Goal: Information Seeking & Learning: Learn about a topic

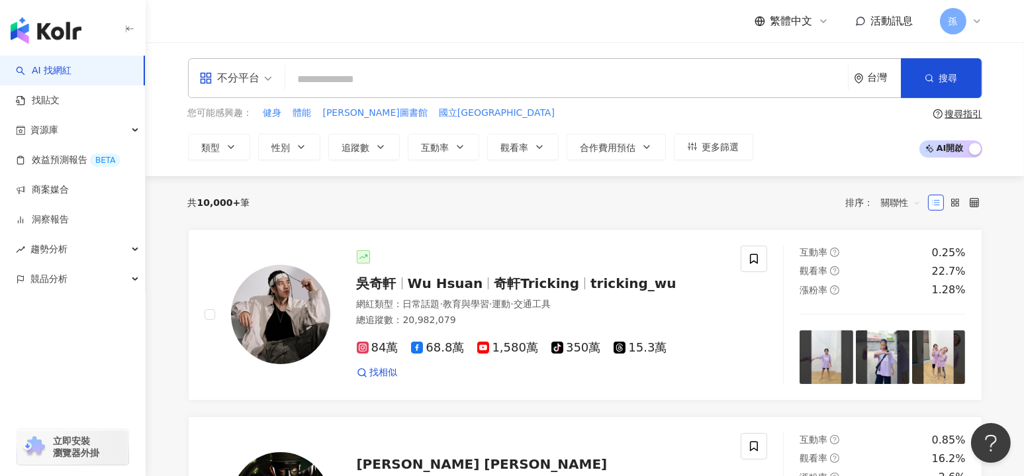
click at [364, 77] on input "search" at bounding box center [567, 79] width 552 height 25
paste input "***"
type input "***"
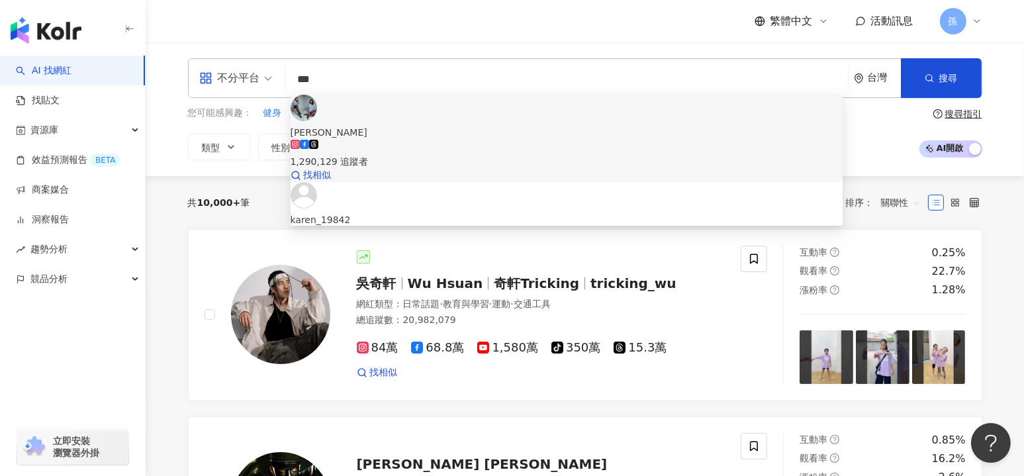
click at [362, 125] on div "[PERSON_NAME]" at bounding box center [567, 132] width 553 height 15
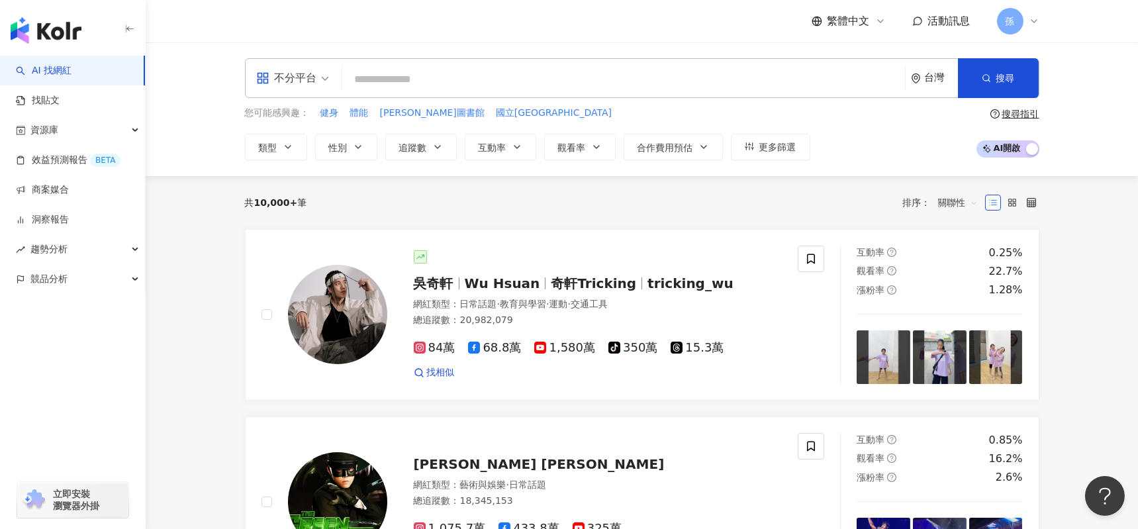
click at [476, 81] on input "search" at bounding box center [623, 79] width 552 height 25
paste input "***"
type input "***"
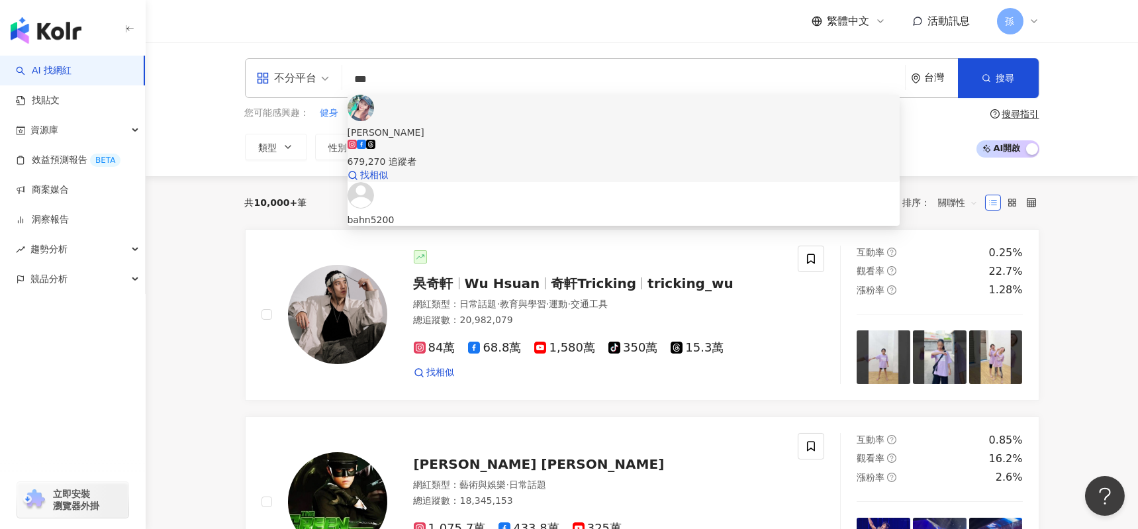
click at [465, 125] on span "李佩甄" at bounding box center [623, 132] width 553 height 15
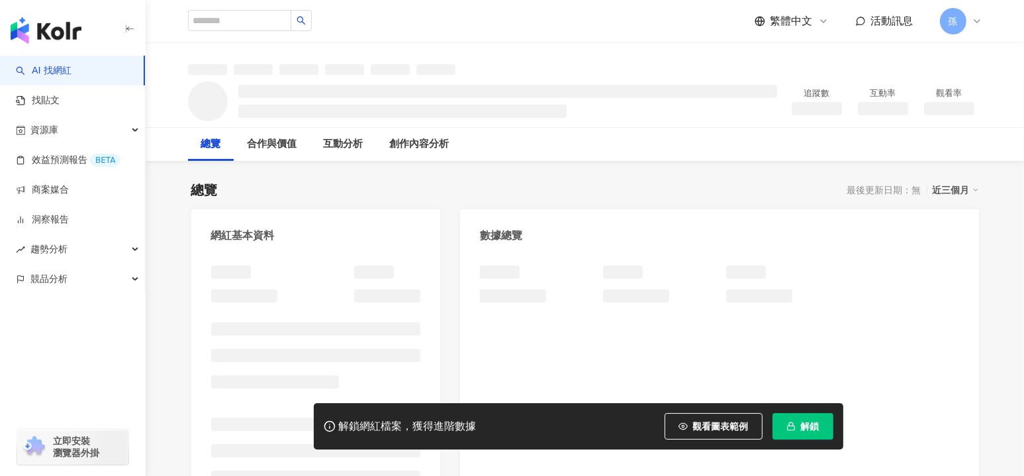
click at [791, 424] on icon "button" at bounding box center [790, 426] width 9 height 9
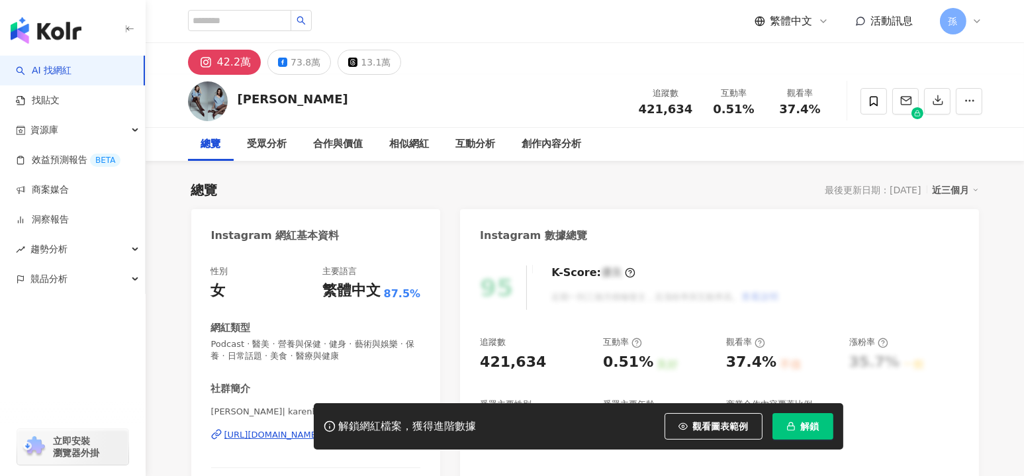
click at [823, 429] on button "解鎖" at bounding box center [802, 426] width 61 height 26
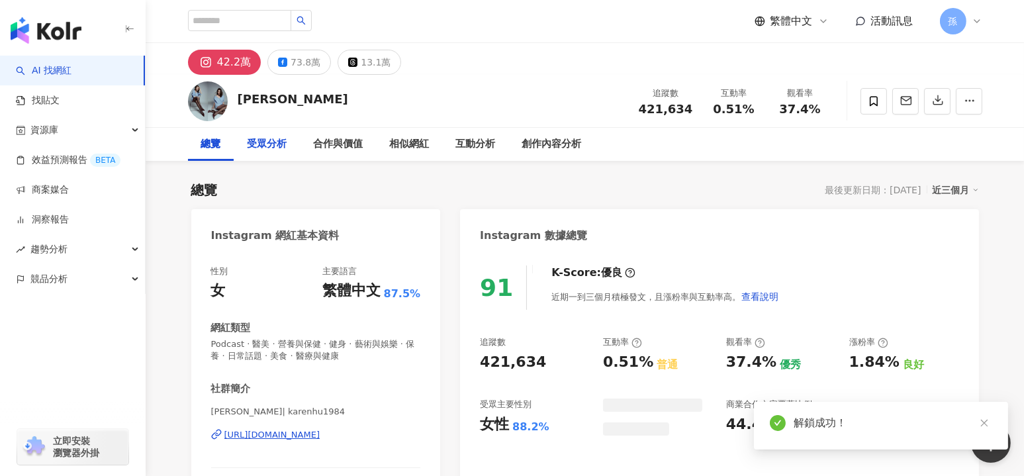
click at [263, 146] on div "受眾分析" at bounding box center [267, 144] width 40 height 16
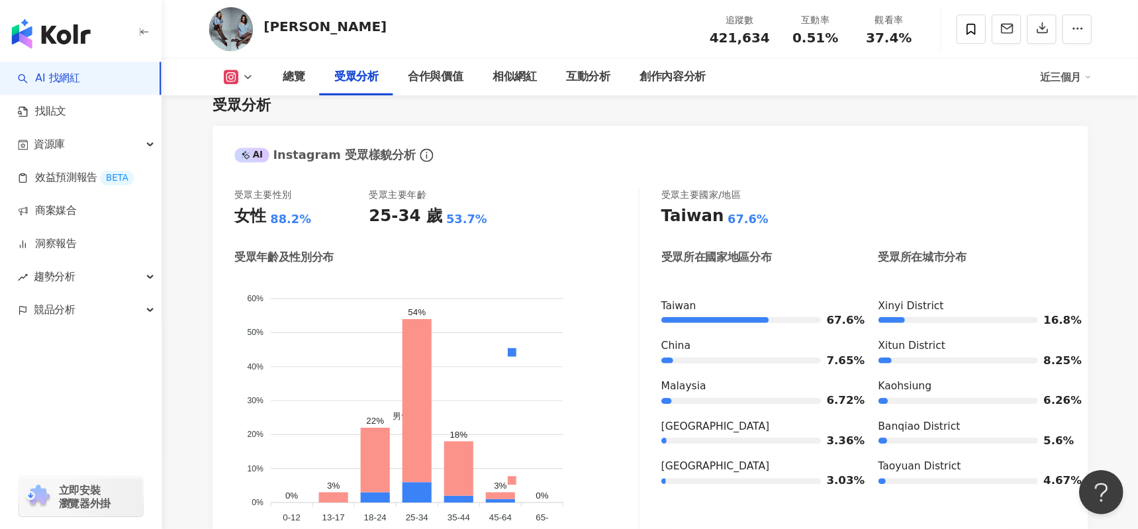
scroll to position [1128, 0]
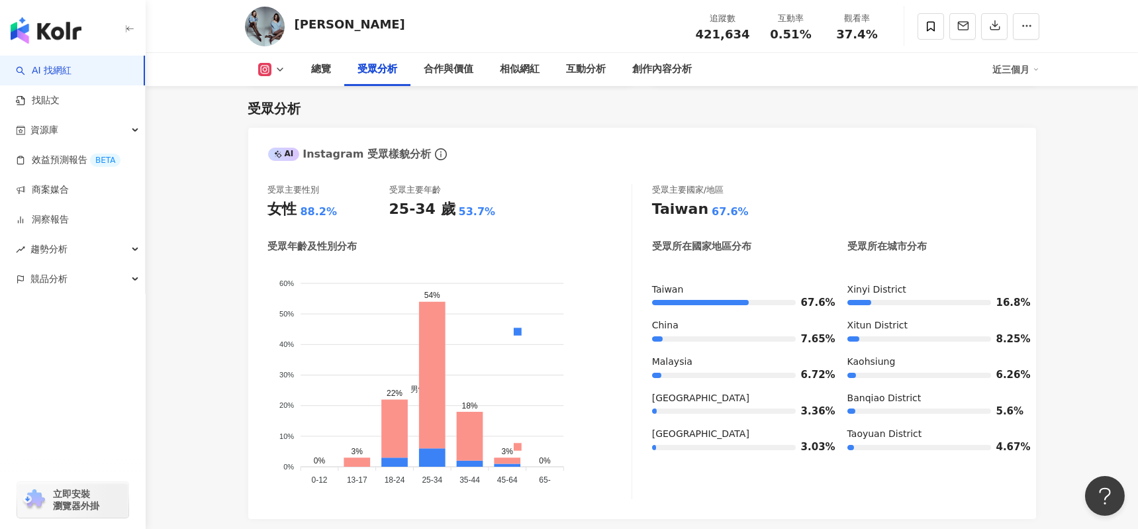
click at [279, 64] on icon at bounding box center [280, 69] width 11 height 11
click at [278, 122] on button "Facebook" at bounding box center [286, 125] width 67 height 19
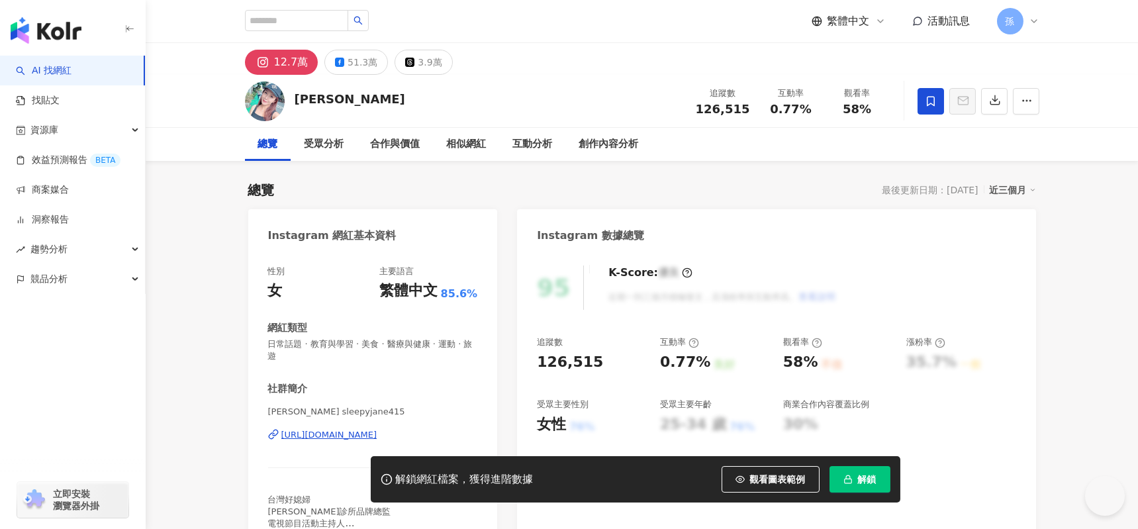
click at [841, 473] on button "解鎖" at bounding box center [859, 479] width 61 height 26
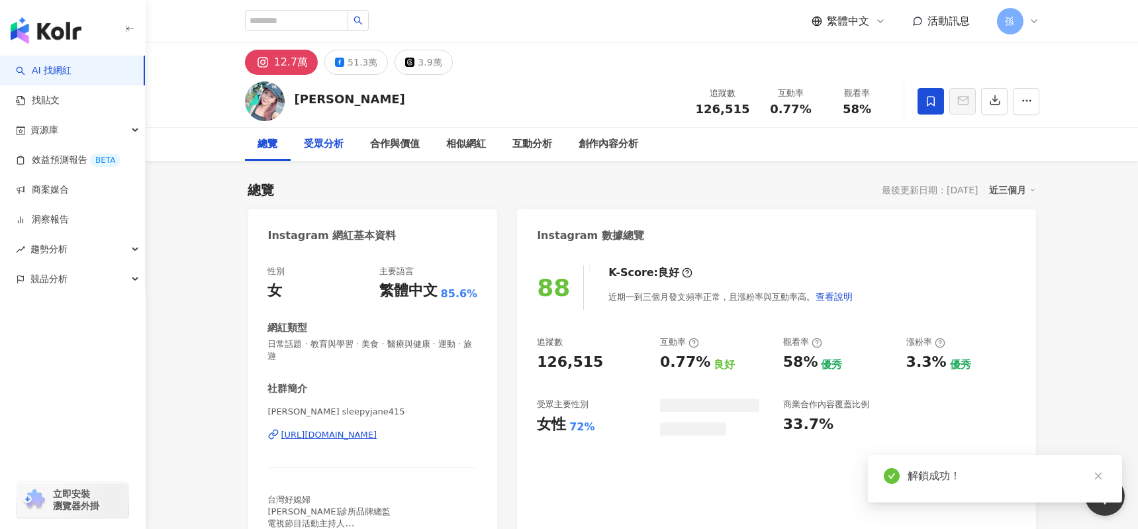
click at [315, 146] on div "受眾分析" at bounding box center [324, 144] width 40 height 16
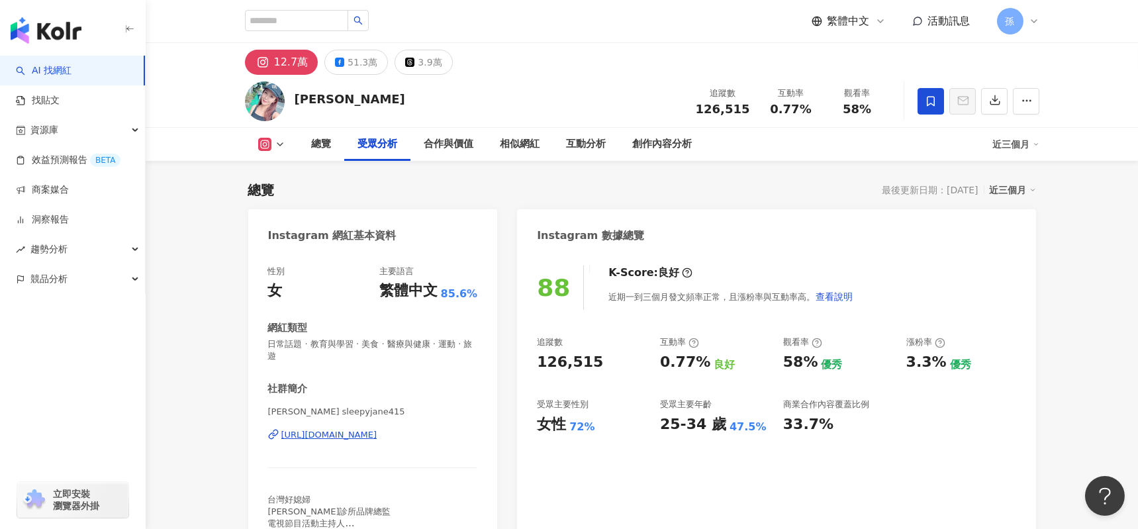
scroll to position [1142, 0]
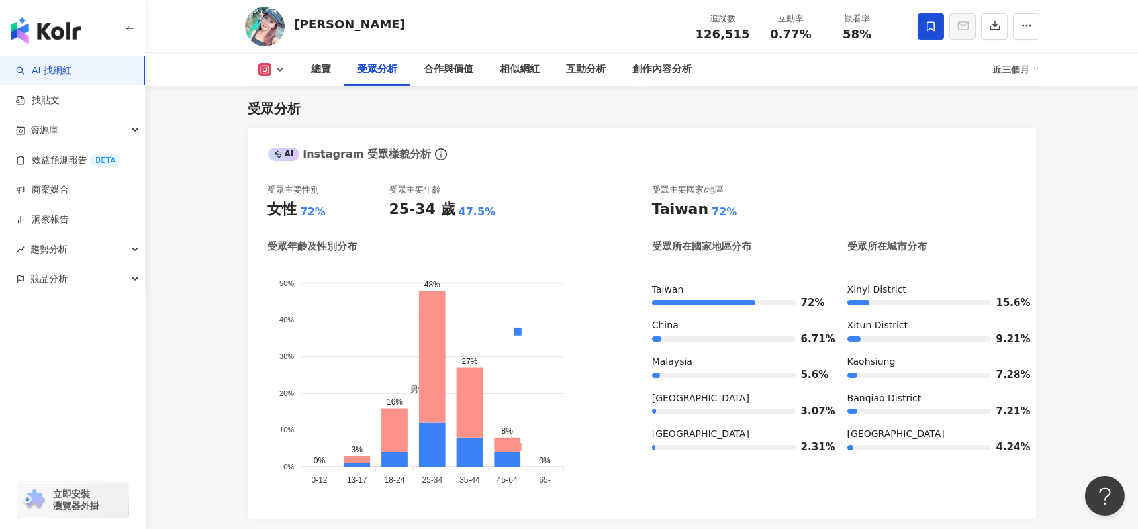
click at [361, 69] on div "受眾分析" at bounding box center [378, 70] width 40 height 16
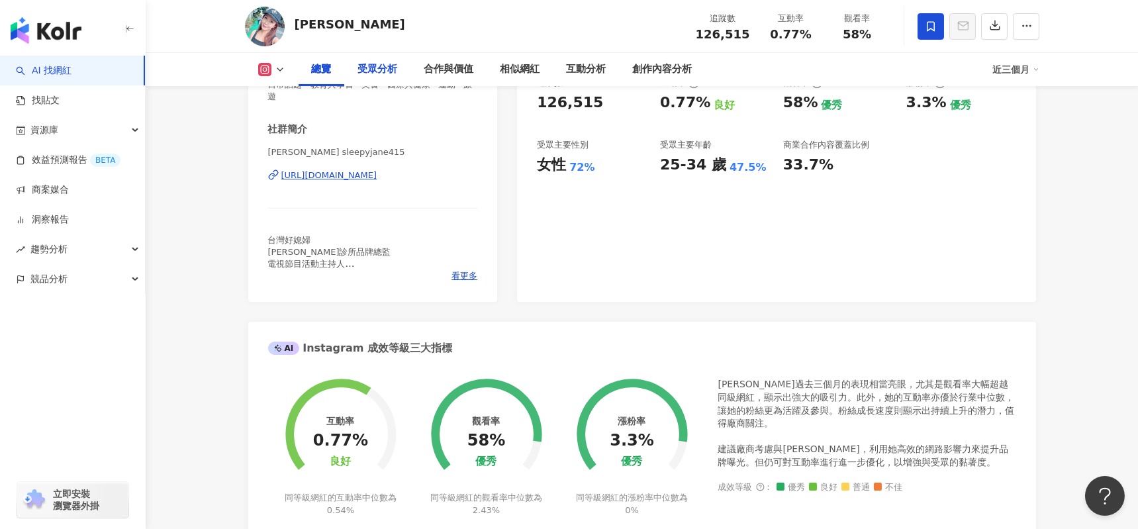
scroll to position [0, 0]
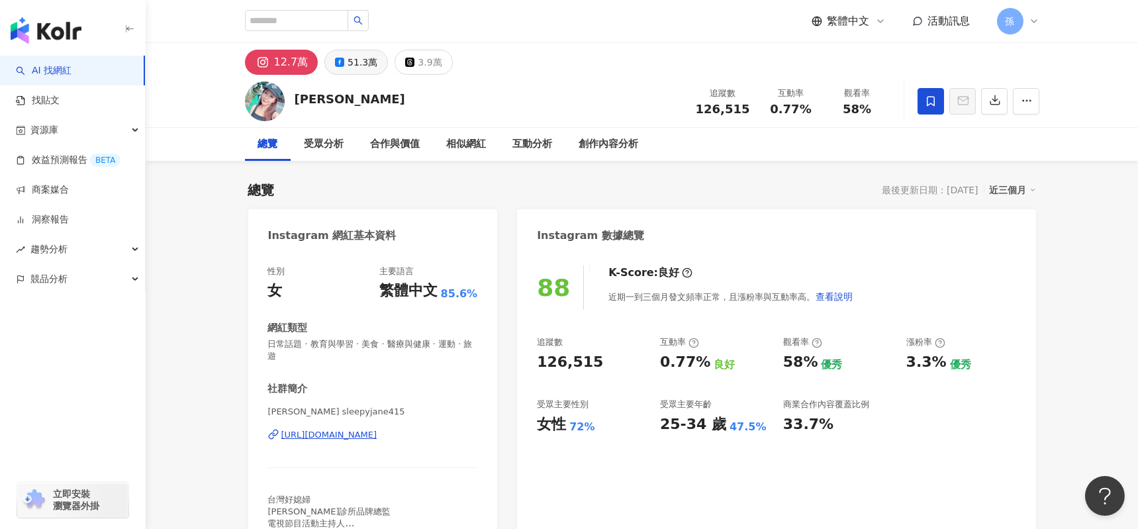
click at [355, 65] on div "51.3萬" at bounding box center [362, 62] width 30 height 19
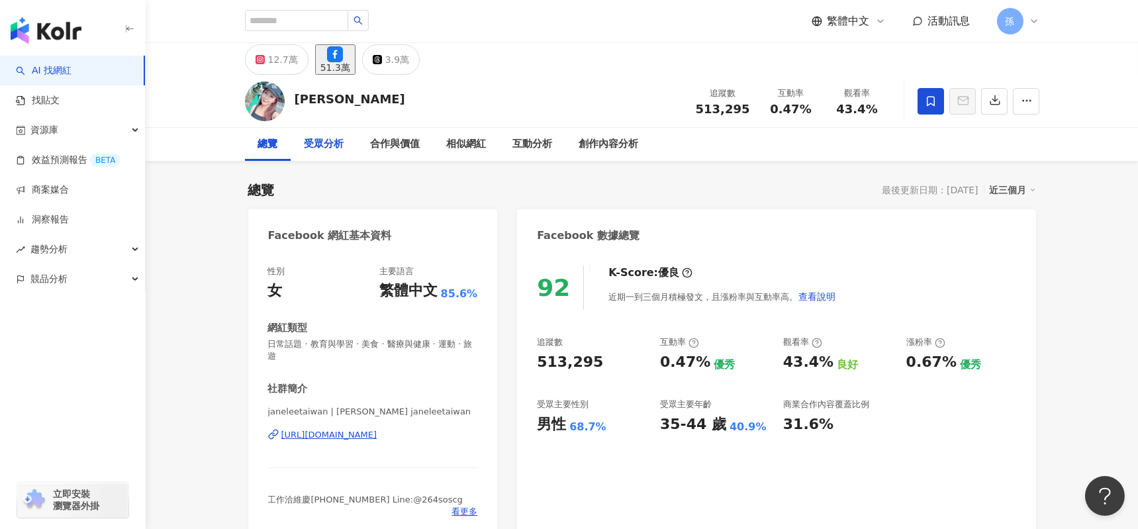
click at [337, 146] on div "受眾分析" at bounding box center [324, 144] width 40 height 16
